Goal: Book appointment/travel/reservation

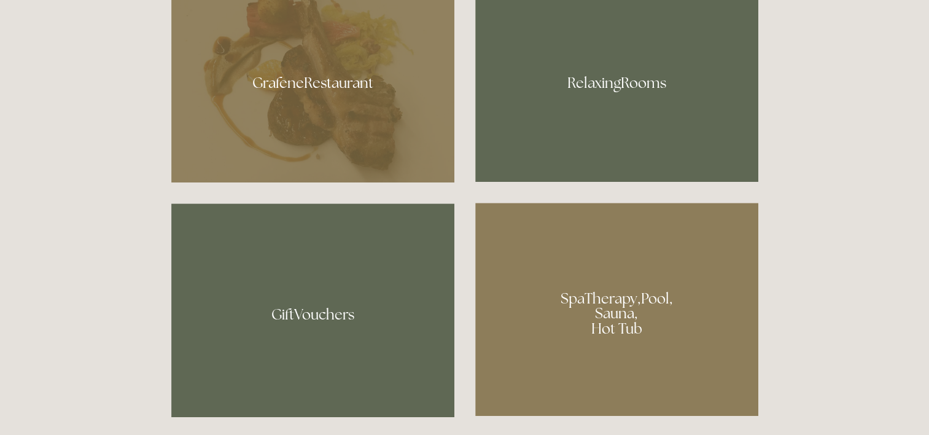
scroll to position [931, 0]
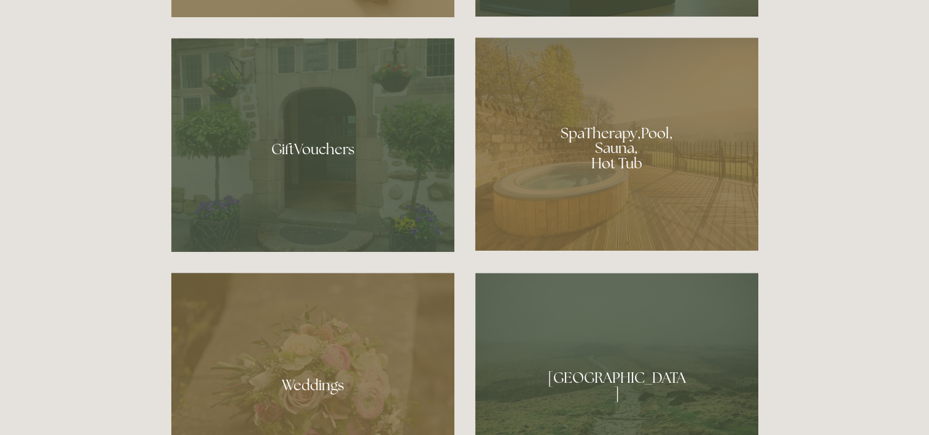
click at [608, 133] on div at bounding box center [616, 143] width 283 height 213
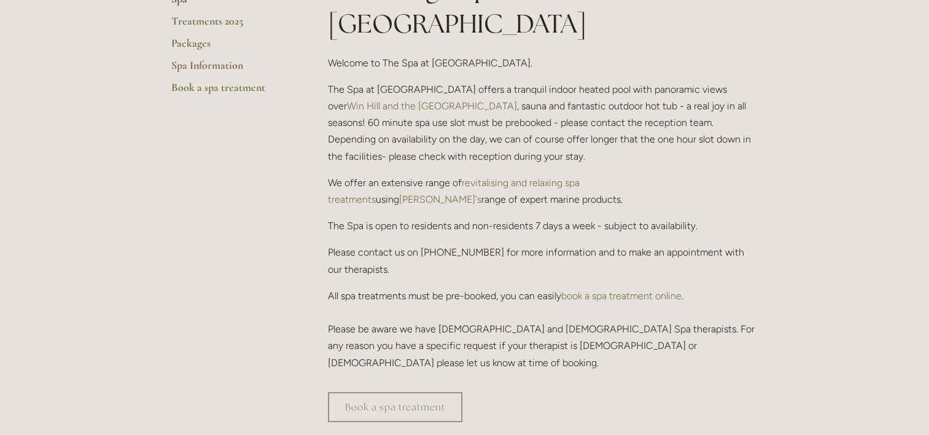
scroll to position [348, 0]
click at [199, 69] on link "Spa Information" at bounding box center [229, 69] width 117 height 22
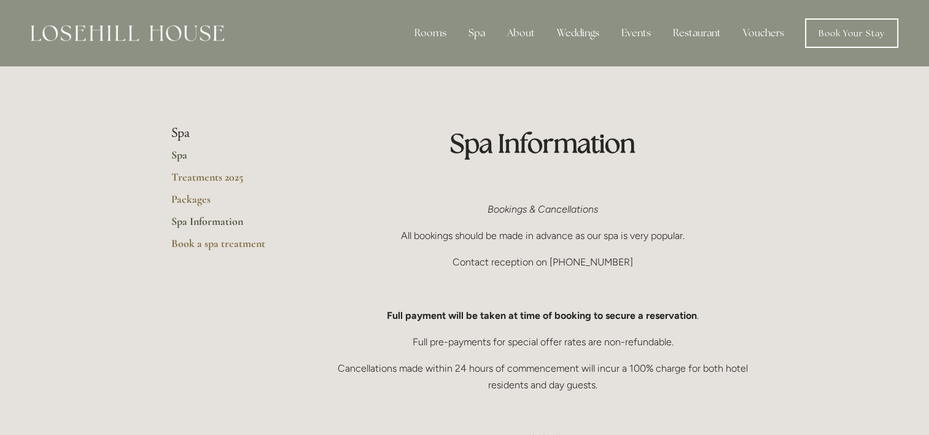
click at [180, 152] on link "Spa" at bounding box center [229, 159] width 117 height 22
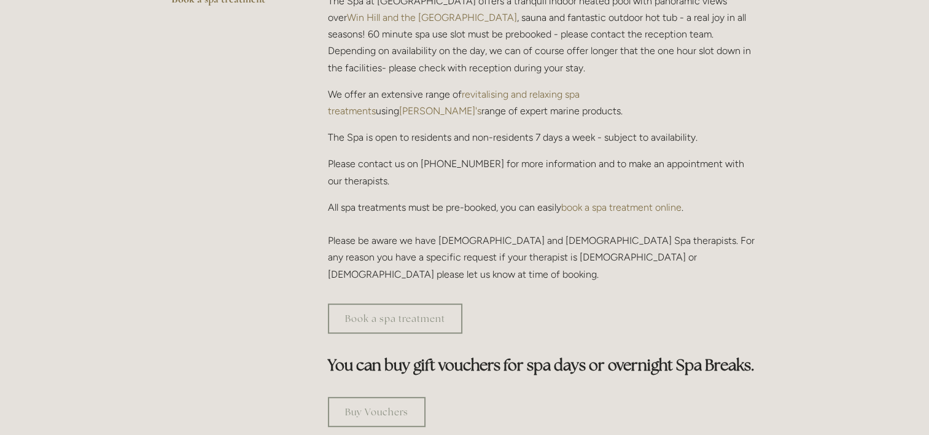
scroll to position [489, 0]
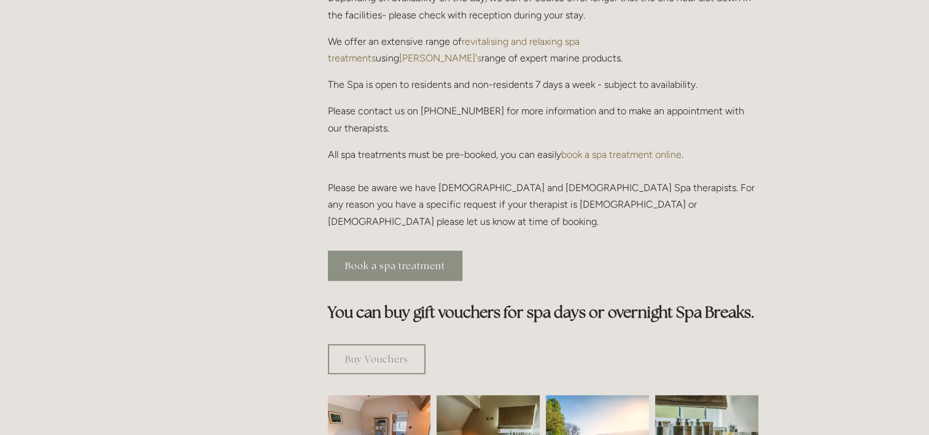
click at [430, 251] on link "Book a spa treatment" at bounding box center [395, 266] width 134 height 30
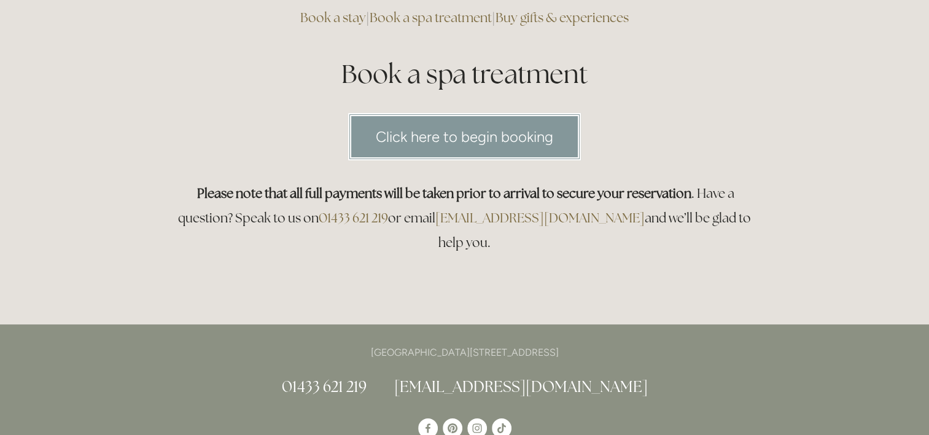
scroll to position [111, 0]
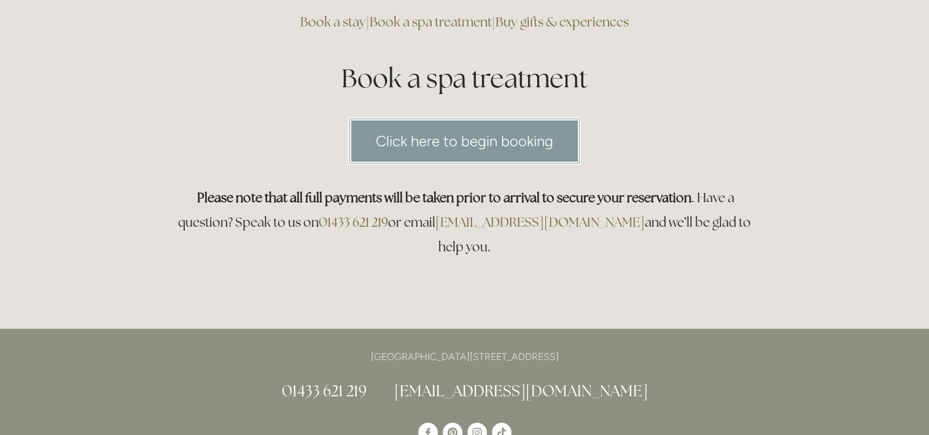
click at [418, 145] on link "Click here to begin booking" at bounding box center [464, 140] width 233 height 47
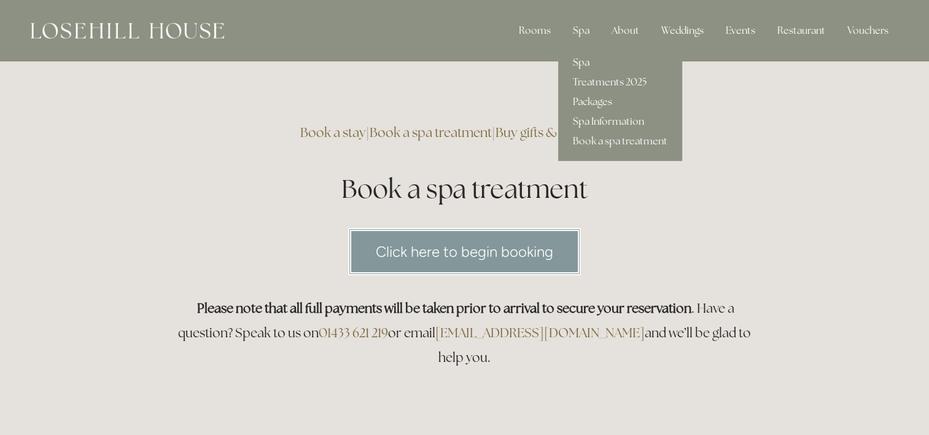
click at [582, 68] on link "Spa" at bounding box center [620, 63] width 124 height 20
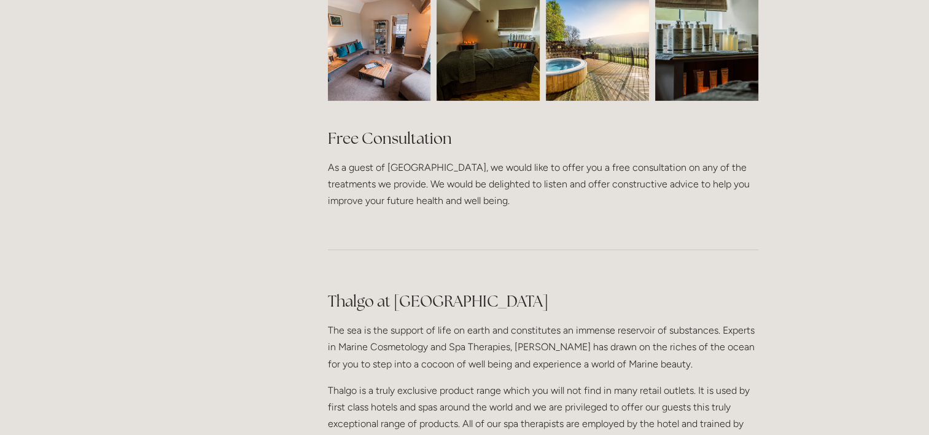
scroll to position [660, 0]
